Goal: Task Accomplishment & Management: Use online tool/utility

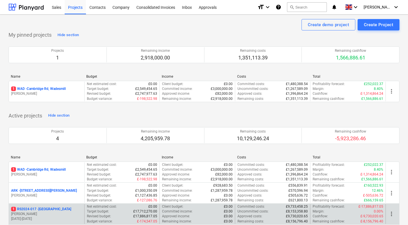
click at [46, 209] on p "1 RS2024-017 - [GEOGRAPHIC_DATA]" at bounding box center [41, 209] width 60 height 5
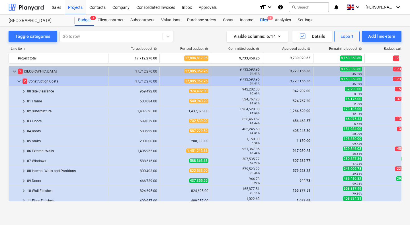
click at [263, 19] on div "Files 1" at bounding box center [264, 20] width 15 height 11
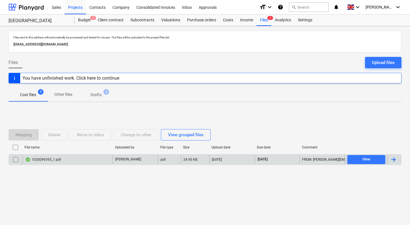
click at [85, 159] on div "1030099395_1.pdf" at bounding box center [68, 159] width 90 height 9
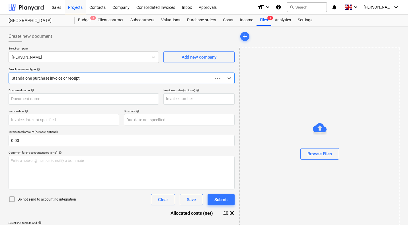
type input "1030099395"
type input "[DATE]"
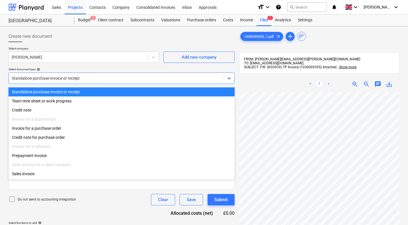
click at [72, 79] on div at bounding box center [116, 79] width 209 height 6
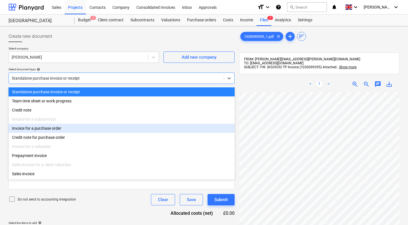
click at [42, 133] on div "Invoice for a purchase order" at bounding box center [122, 128] width 226 height 9
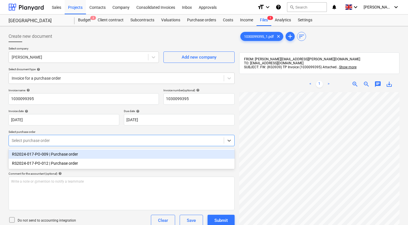
click at [55, 140] on div at bounding box center [116, 141] width 209 height 6
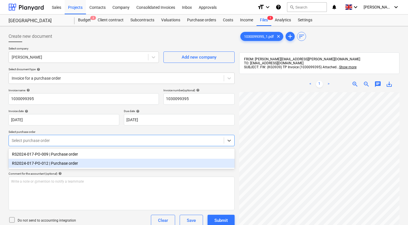
click at [102, 166] on div "RS2024-017-PO-012 | Purchase order" at bounding box center [122, 163] width 226 height 9
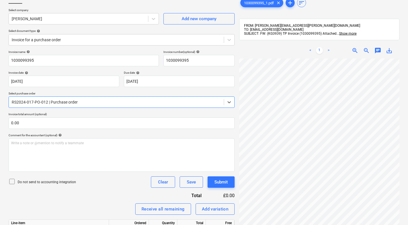
scroll to position [39, 0]
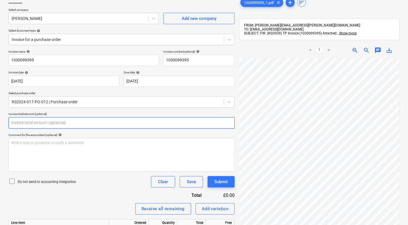
click at [64, 124] on input "text" at bounding box center [122, 122] width 226 height 11
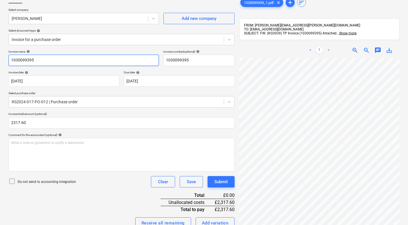
type input "2,317.60"
drag, startPoint x: 38, startPoint y: 62, endPoint x: 0, endPoint y: 60, distance: 38.2
click at [0, 60] on div "Create new document Select company [PERSON_NAME] Add new company Select documen…" at bounding box center [204, 137] width 408 height 300
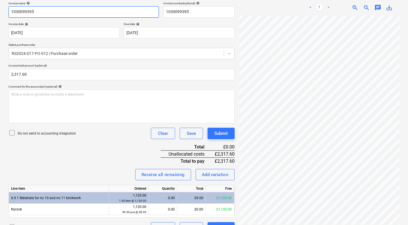
scroll to position [88, 0]
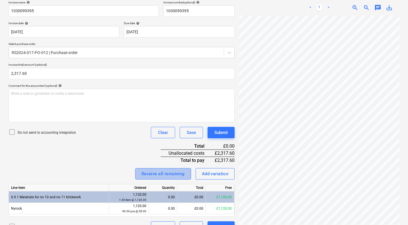
click at [164, 175] on div "Receive all remaining" at bounding box center [163, 173] width 43 height 7
click at [101, 150] on div "Invoice name help 1030099395 Invoice number (optional) help 1030099395 Invoice …" at bounding box center [122, 117] width 226 height 233
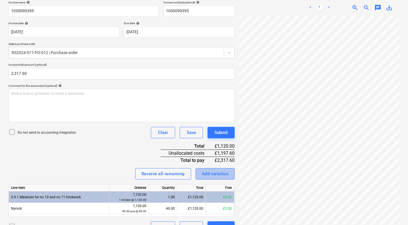
click at [222, 173] on div "Add variation" at bounding box center [215, 173] width 27 height 7
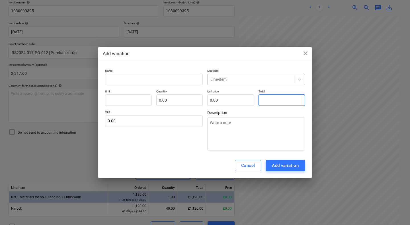
click at [265, 102] on input "text" at bounding box center [282, 100] width 47 height 11
type input "pcs"
type input "1"
type textarea "x"
type input "1.00"
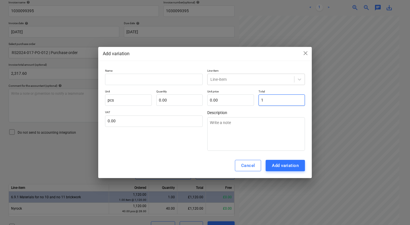
type input "1.00"
type input "11"
type textarea "x"
type input "11.00"
type input "119"
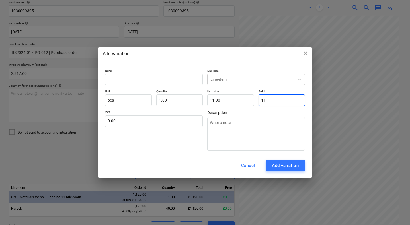
type textarea "x"
type input "119.00"
type input "1197"
type textarea "x"
type input "1,197.00"
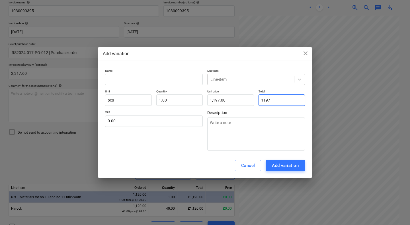
type input "1197."
type textarea "x"
type input "1197.6"
type textarea "x"
type input "1,197.60"
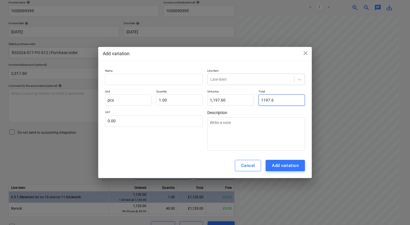
type input "1197.60"
type textarea "x"
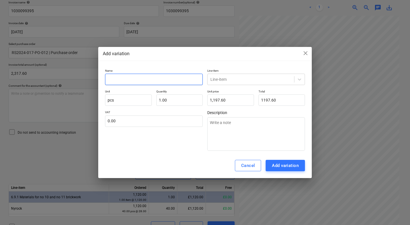
type input "1,197.60"
click at [174, 80] on input "text" at bounding box center [154, 79] width 98 height 11
type input "n"
type textarea "x"
type input "ny"
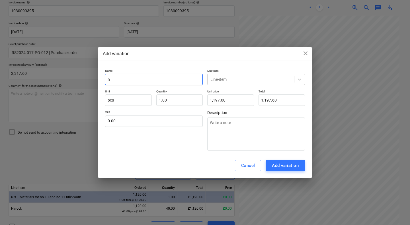
type textarea "x"
type input "nyr"
type textarea "x"
type input "nyro"
type textarea "x"
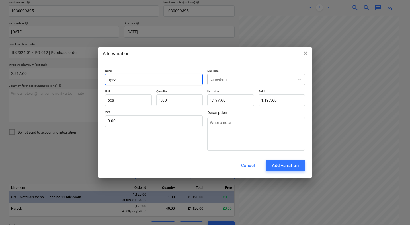
type input "nyroc"
type textarea "x"
type input "nyrock"
type textarea "x"
type input "nyrock"
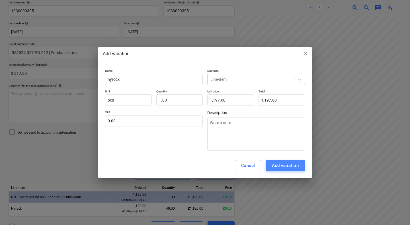
click at [282, 168] on div "Add variation" at bounding box center [285, 165] width 27 height 7
click at [228, 80] on div at bounding box center [251, 80] width 81 height 6
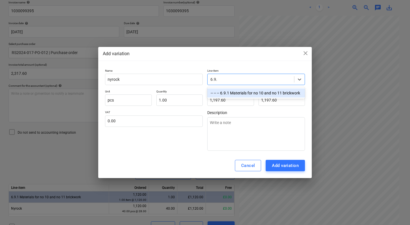
type input "6.9.1"
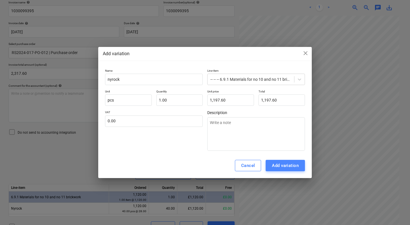
click at [293, 165] on div "Add variation" at bounding box center [285, 165] width 27 height 7
type textarea "x"
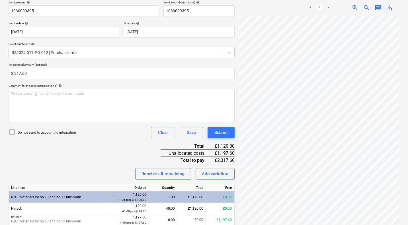
scroll to position [0, 54]
click at [165, 173] on div "Receive all remaining" at bounding box center [163, 173] width 43 height 7
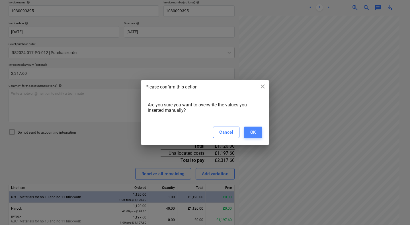
click at [254, 133] on div "OK" at bounding box center [253, 132] width 6 height 7
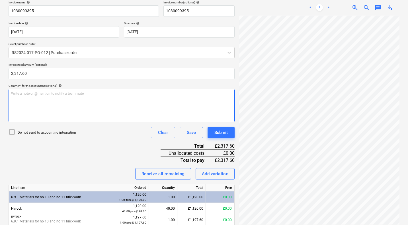
click at [113, 100] on div "Write a note or @mention to notify a teammate [PERSON_NAME]" at bounding box center [122, 106] width 226 height 34
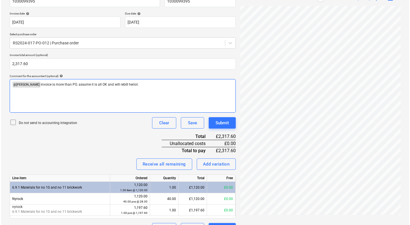
scroll to position [112, 0]
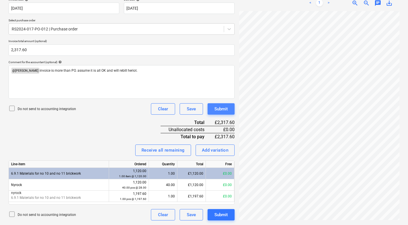
click at [225, 110] on div "Submit" at bounding box center [221, 108] width 13 height 7
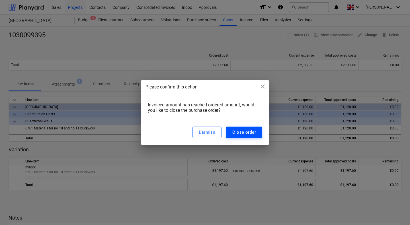
click at [246, 131] on div "Close order" at bounding box center [245, 132] width 24 height 7
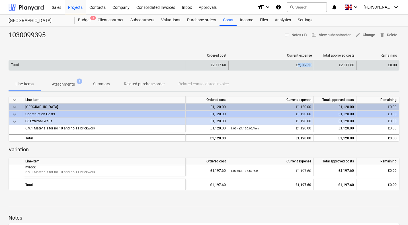
drag, startPoint x: 299, startPoint y: 65, endPoint x: 312, endPoint y: 65, distance: 12.8
click at [312, 65] on div "£2,317.60" at bounding box center [271, 65] width 85 height 9
copy div "2,317.60"
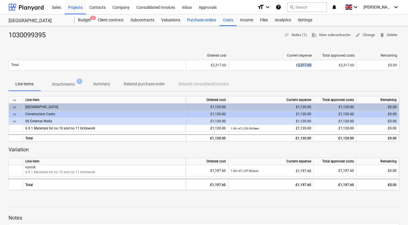
click at [200, 18] on div "Purchase orders" at bounding box center [202, 20] width 36 height 11
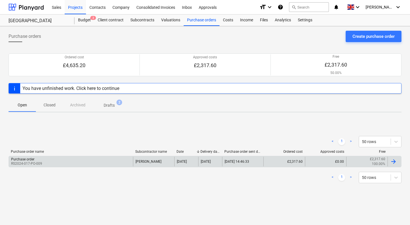
click at [119, 160] on div "Purchase order RS2024-017-PO-009" at bounding box center [71, 162] width 124 height 10
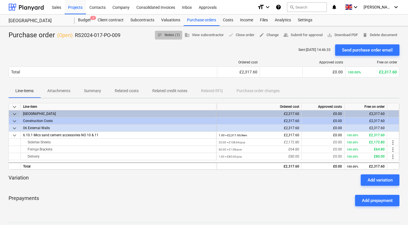
click at [166, 39] on button "notes Notes (1)" at bounding box center [168, 35] width 27 height 9
click at [205, 19] on div "Purchase orders" at bounding box center [202, 20] width 36 height 11
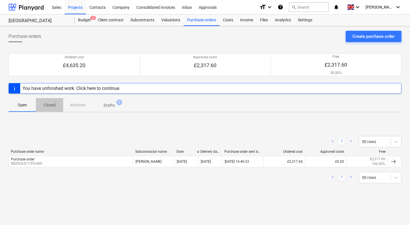
click at [54, 102] on span "Closed" at bounding box center [49, 105] width 27 height 9
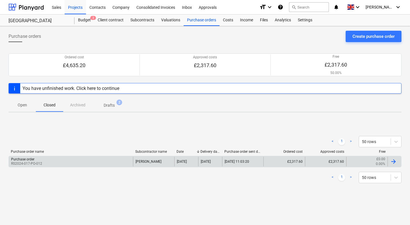
click at [70, 162] on div "Purchase order RS2024-017-PO-012" at bounding box center [71, 162] width 124 height 10
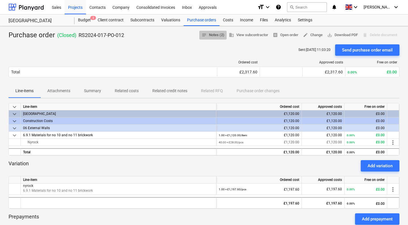
click at [213, 38] on span "notes Notes (2)" at bounding box center [213, 35] width 23 height 7
click at [229, 19] on div "Costs" at bounding box center [228, 20] width 17 height 11
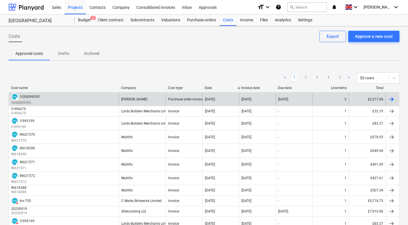
click at [105, 96] on div "DRAFT 1030099395 1030099395" at bounding box center [64, 99] width 110 height 12
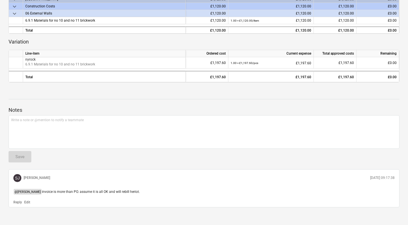
scroll to position [113, 0]
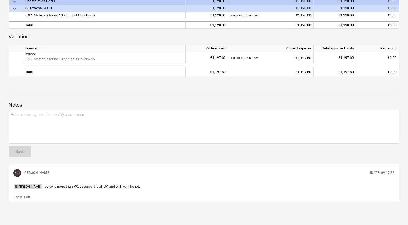
click at [26, 197] on p "Edit" at bounding box center [27, 197] width 6 height 5
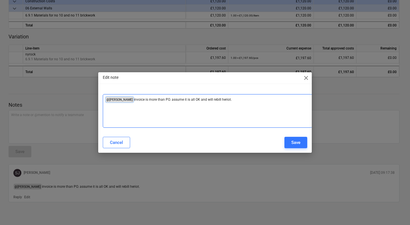
drag, startPoint x: 234, startPoint y: 101, endPoint x: 83, endPoint y: 94, distance: 150.6
click at [83, 94] on div "Edit note close ﻿ @ [PERSON_NAME] ﻿ invoice is more than [PERSON_NAME]. assume …" at bounding box center [205, 112] width 410 height 225
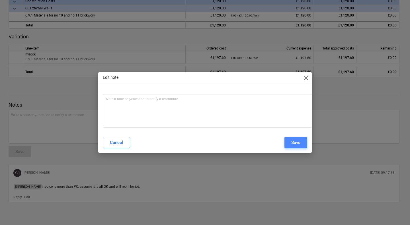
click at [295, 142] on div "Save" at bounding box center [296, 142] width 9 height 7
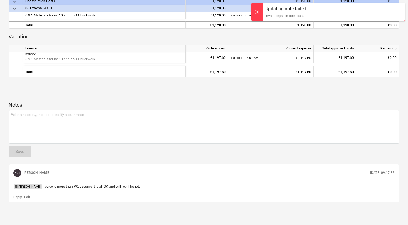
click at [17, 198] on p "Reply" at bounding box center [17, 197] width 9 height 5
click at [55, 118] on p "﻿ @ [PERSON_NAME] ﻿ ﻿ ﻿" at bounding box center [204, 116] width 386 height 6
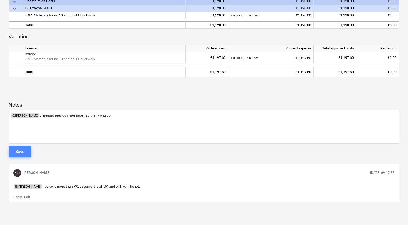
click at [20, 149] on div "Save" at bounding box center [19, 151] width 9 height 7
